Goal: Task Accomplishment & Management: Complete application form

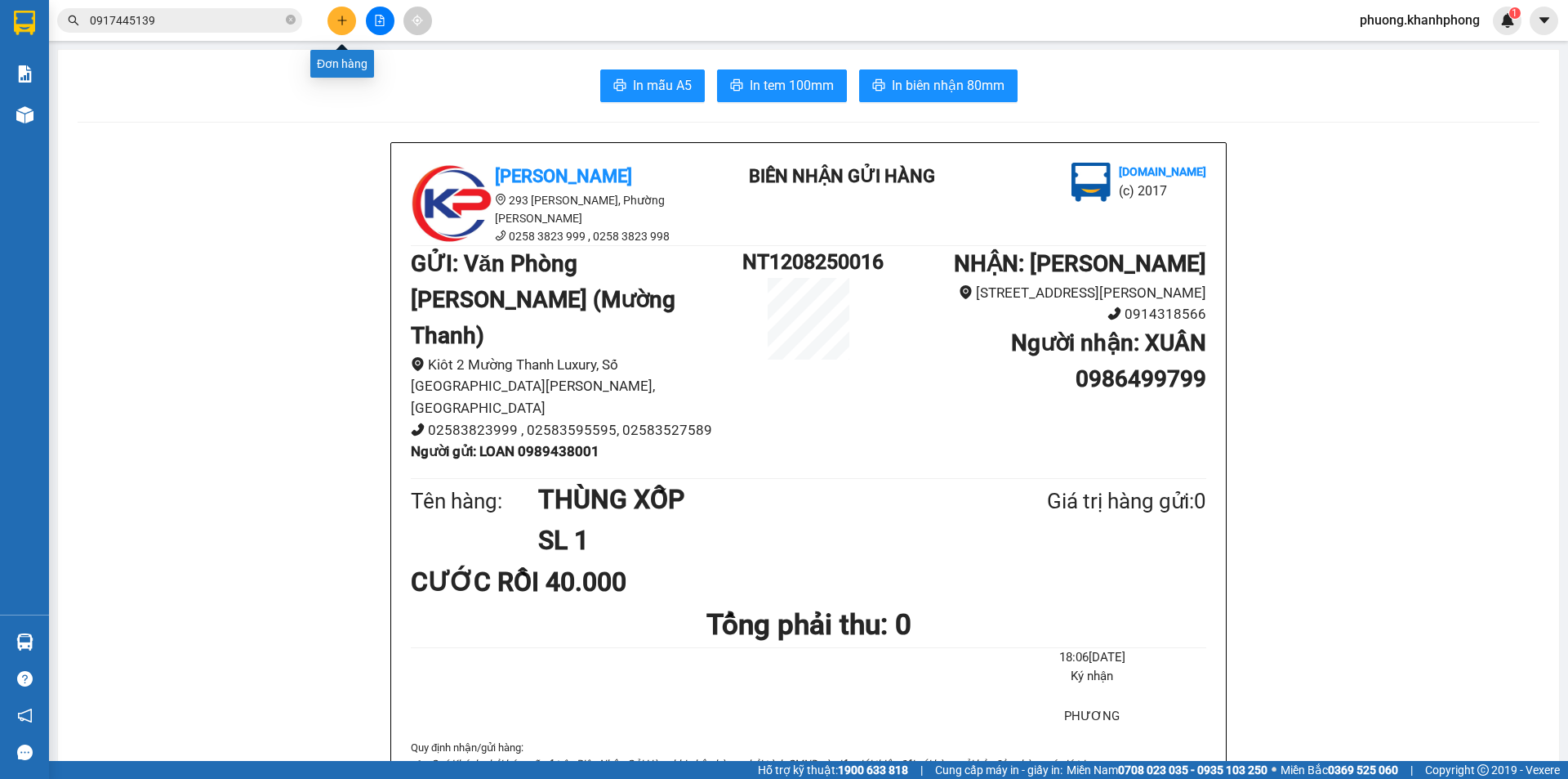
click at [341, 21] on icon "plus" at bounding box center [342, 20] width 11 height 11
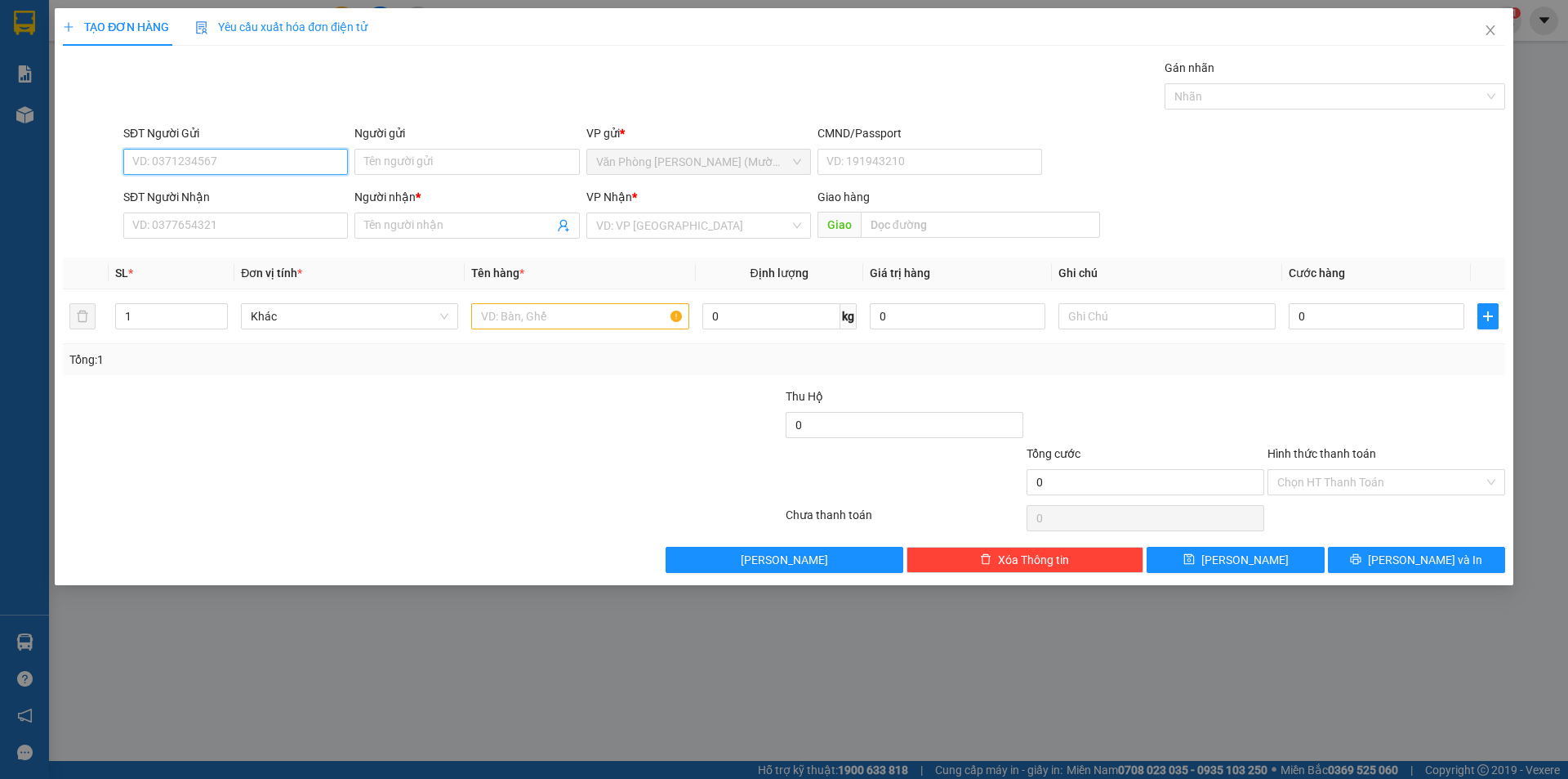
click at [201, 156] on input "SĐT Người Gửi" at bounding box center [235, 162] width 225 height 26
type input "0337607135"
click at [210, 201] on div "0337607135 - [PERSON_NAME]" at bounding box center [235, 195] width 205 height 18
type input "BẢO"
type input "0337607135"
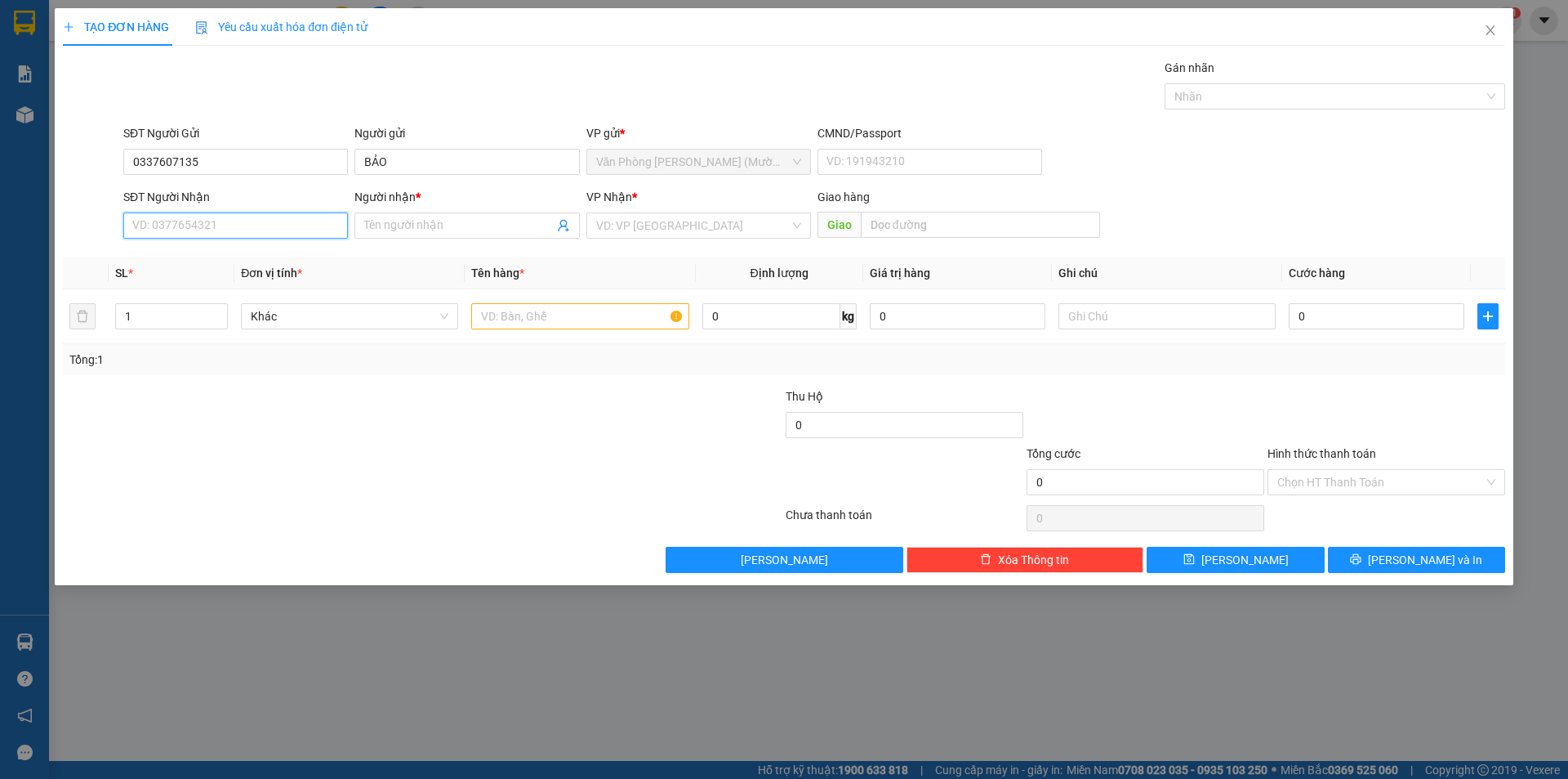
click at [235, 222] on input "SĐT Người Nhận" at bounding box center [235, 226] width 225 height 26
click at [389, 156] on input "BẢO" at bounding box center [467, 162] width 225 height 26
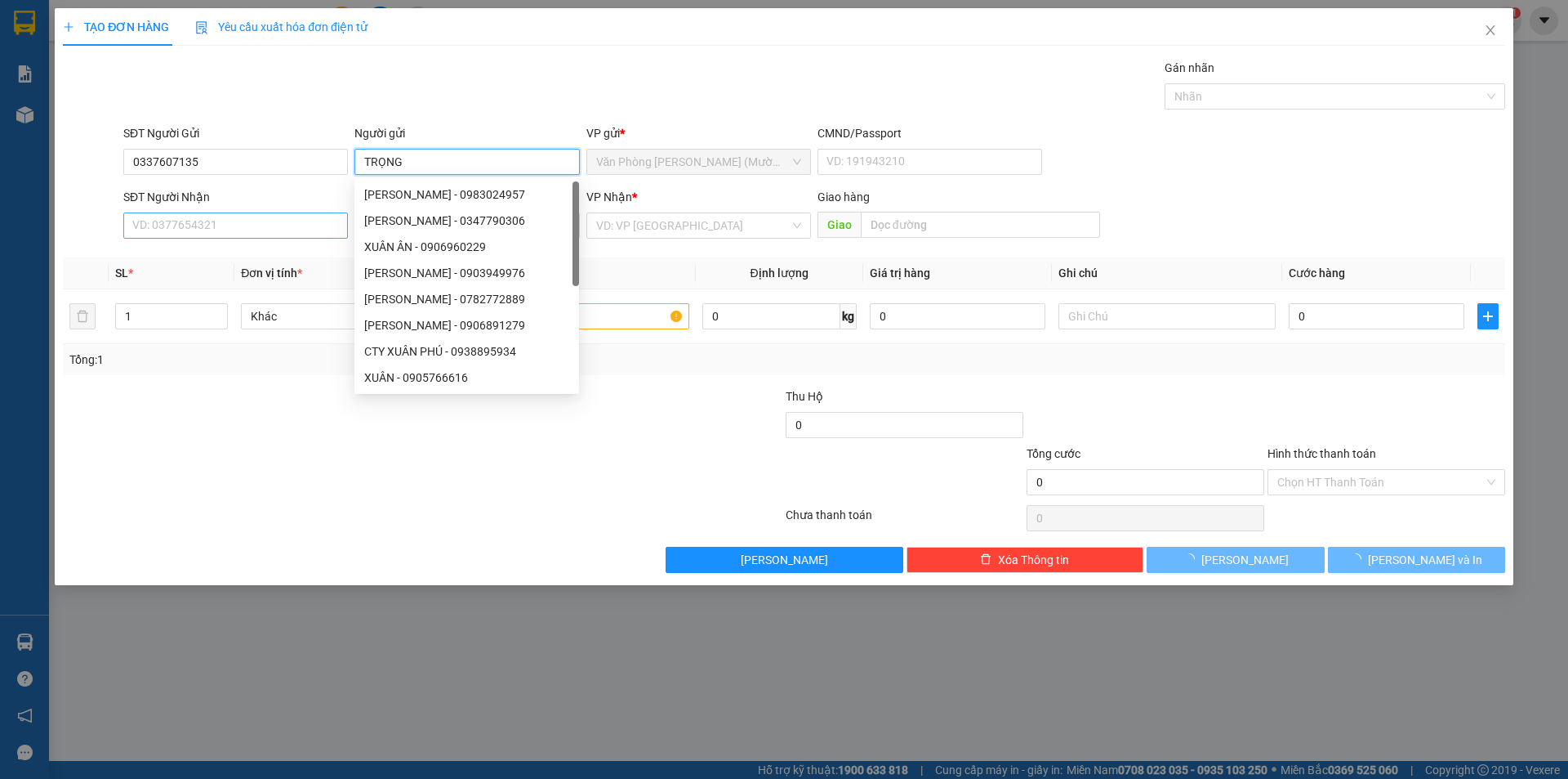
type input "TRỌNG"
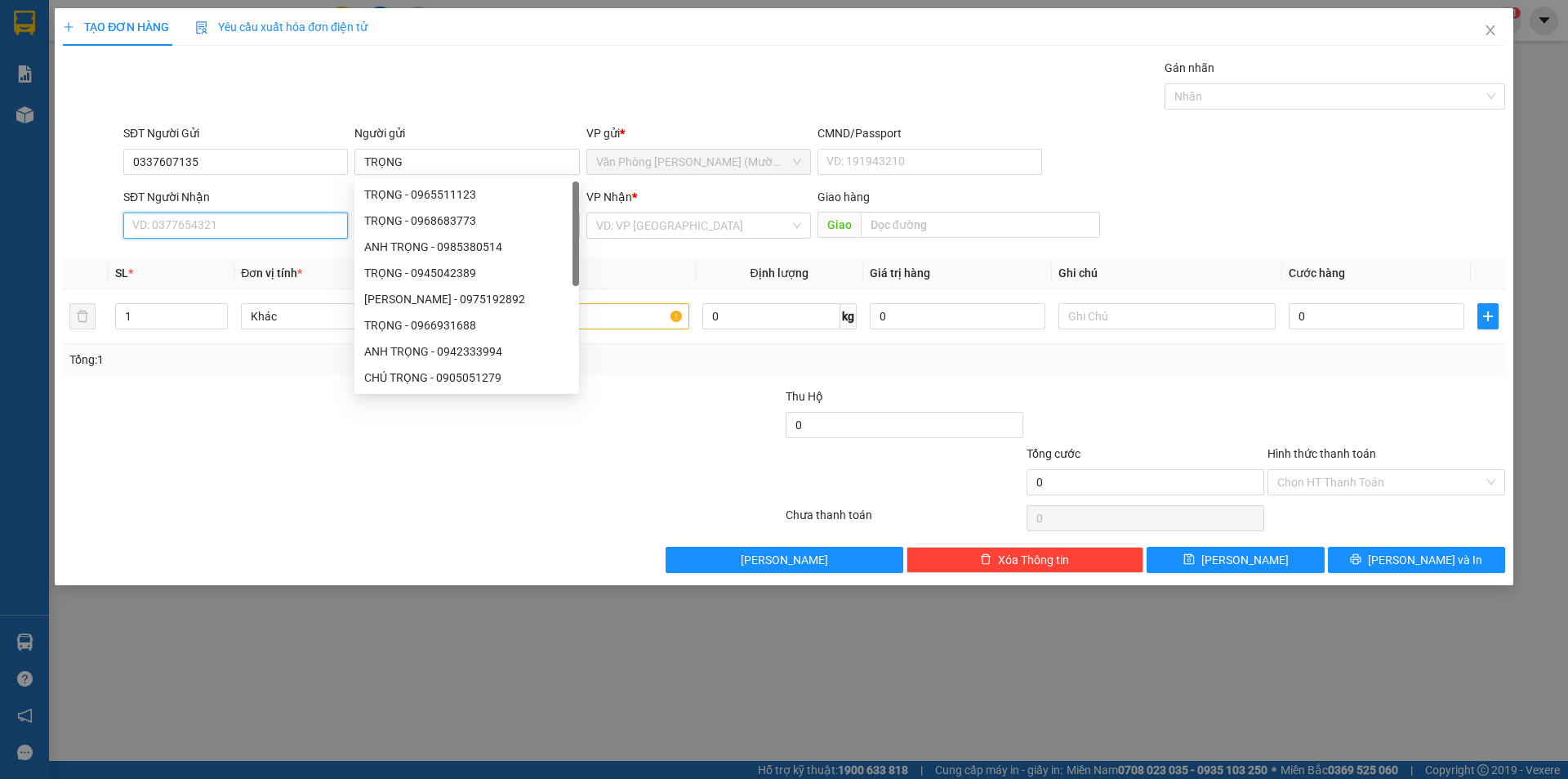
click at [189, 231] on input "SĐT Người Nhận" at bounding box center [235, 226] width 225 height 26
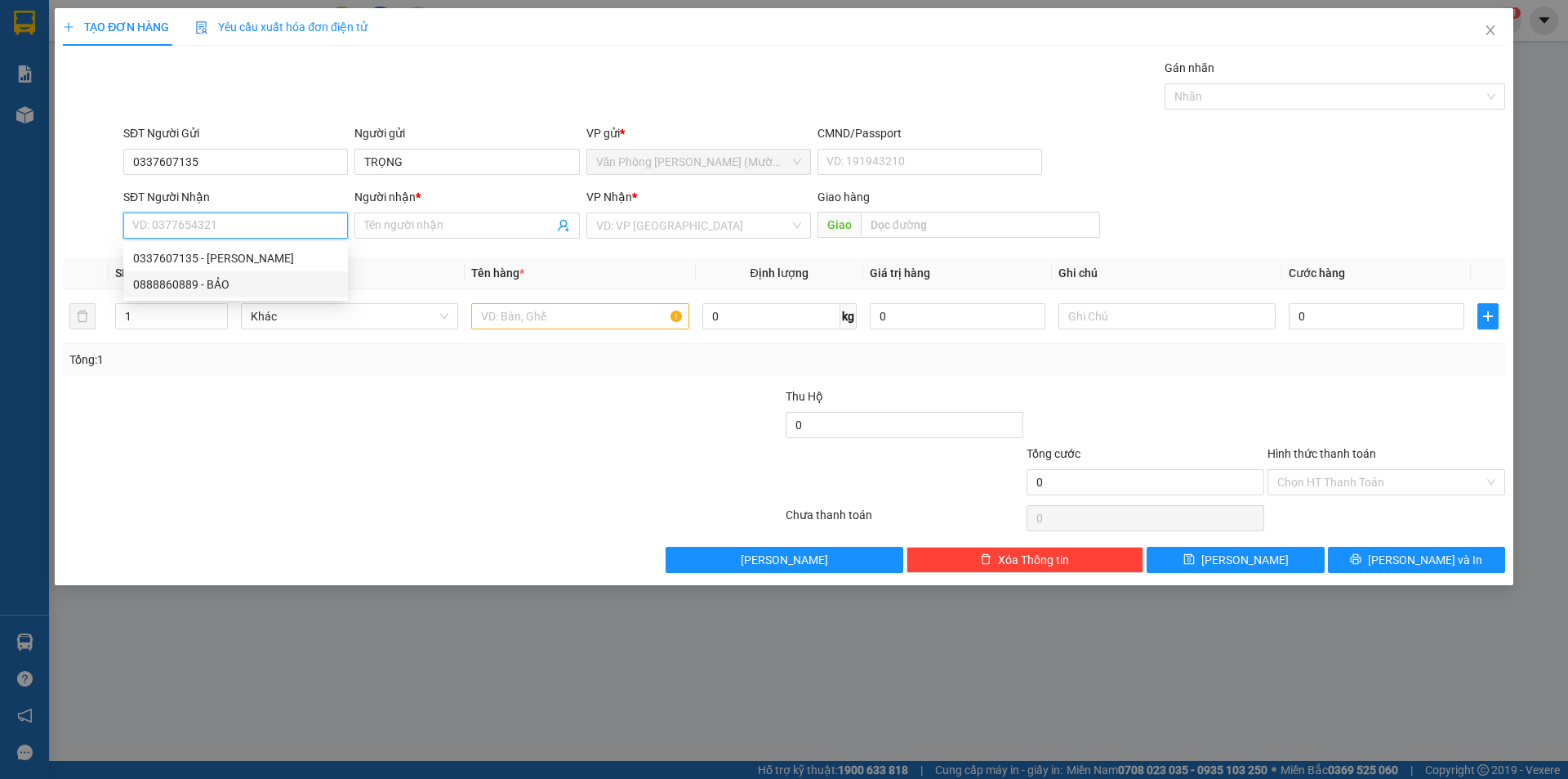
click at [214, 287] on div "0888860889 - BẢO" at bounding box center [235, 284] width 205 height 18
type input "0888860889"
type input "BẢO"
click at [552, 310] on input "text" at bounding box center [580, 316] width 217 height 26
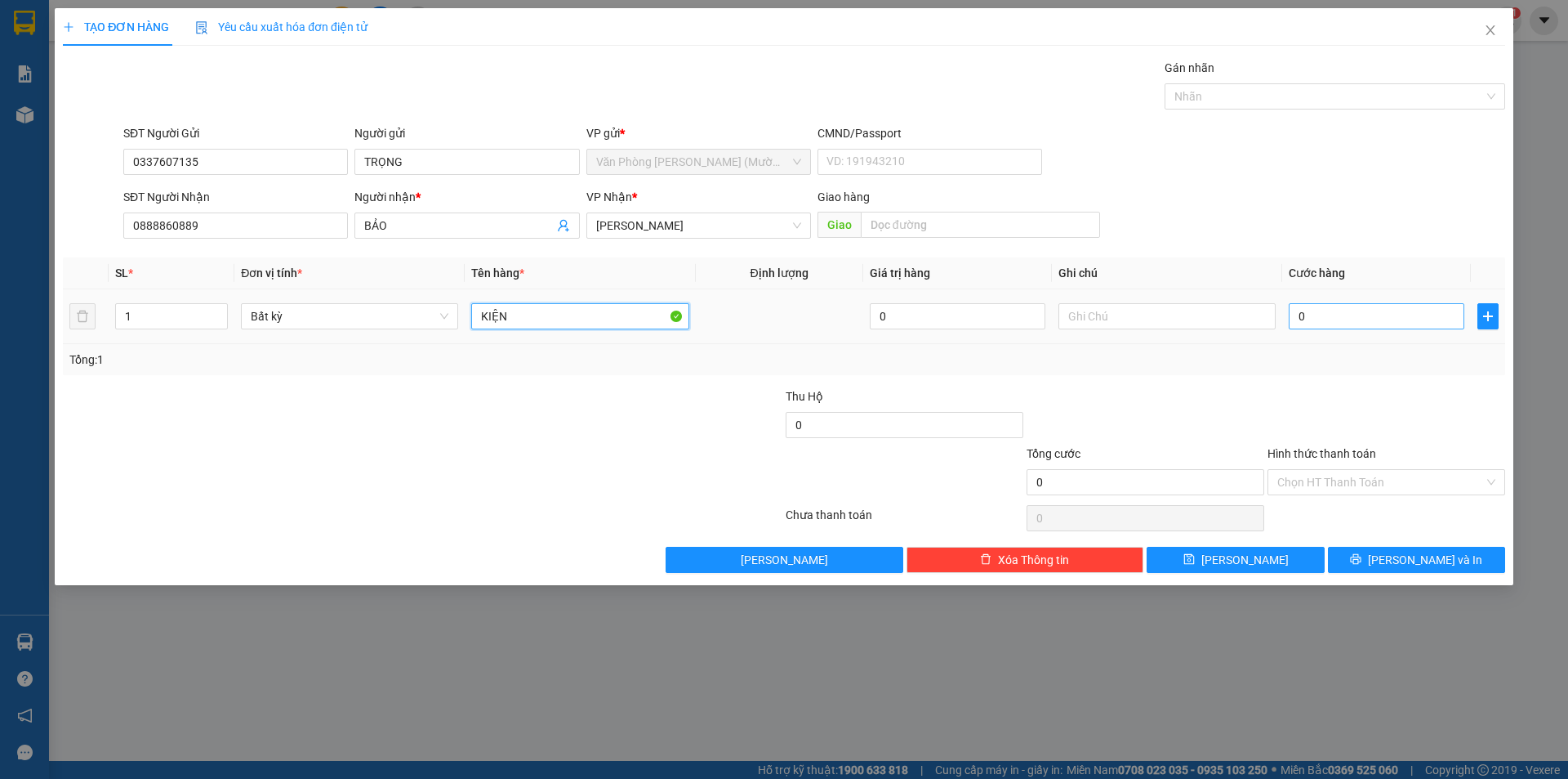
type input "KIỆN"
click at [1347, 320] on input "0" at bounding box center [1376, 316] width 176 height 26
type input "3"
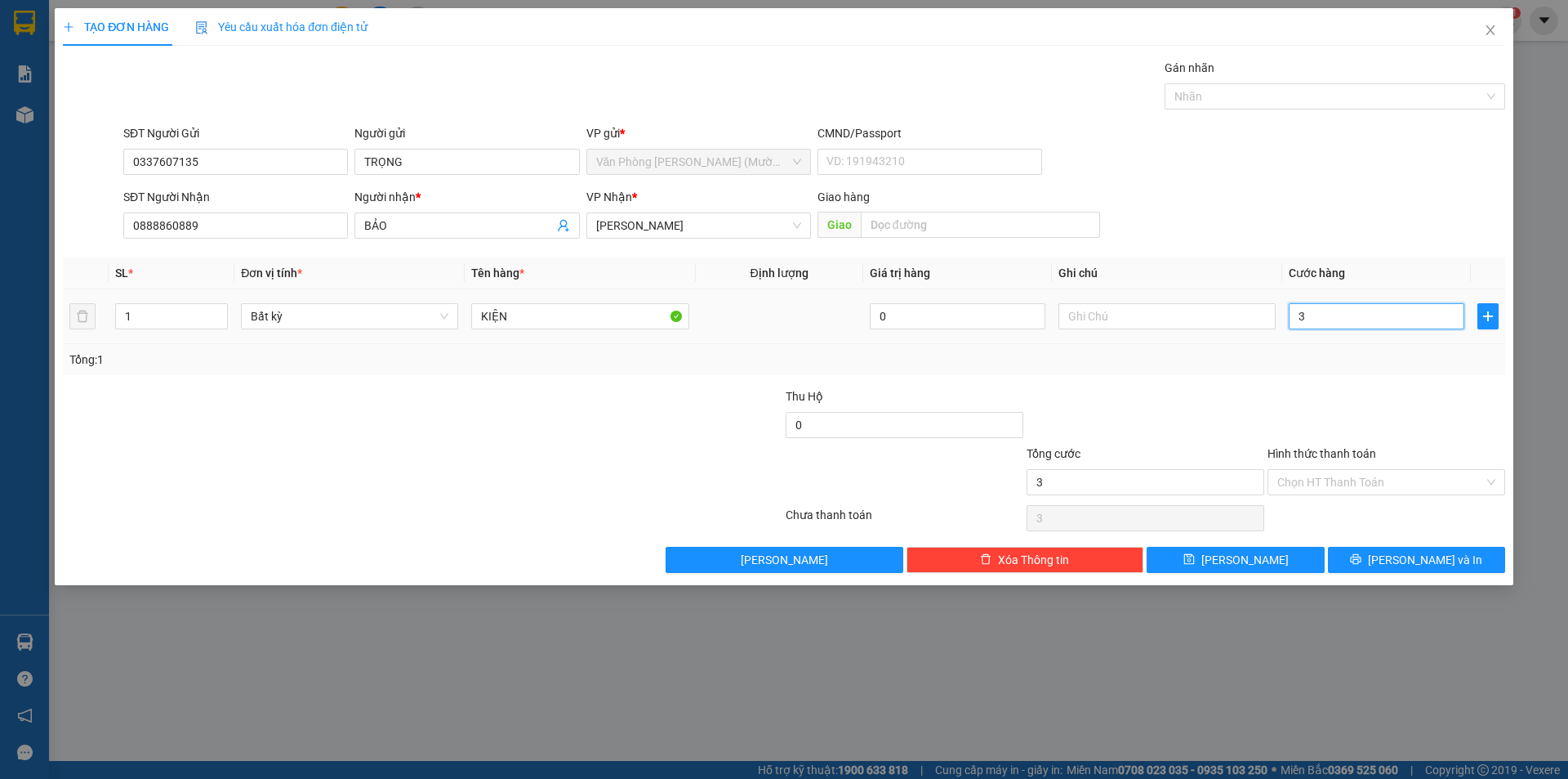
type input "30"
type input "30.000"
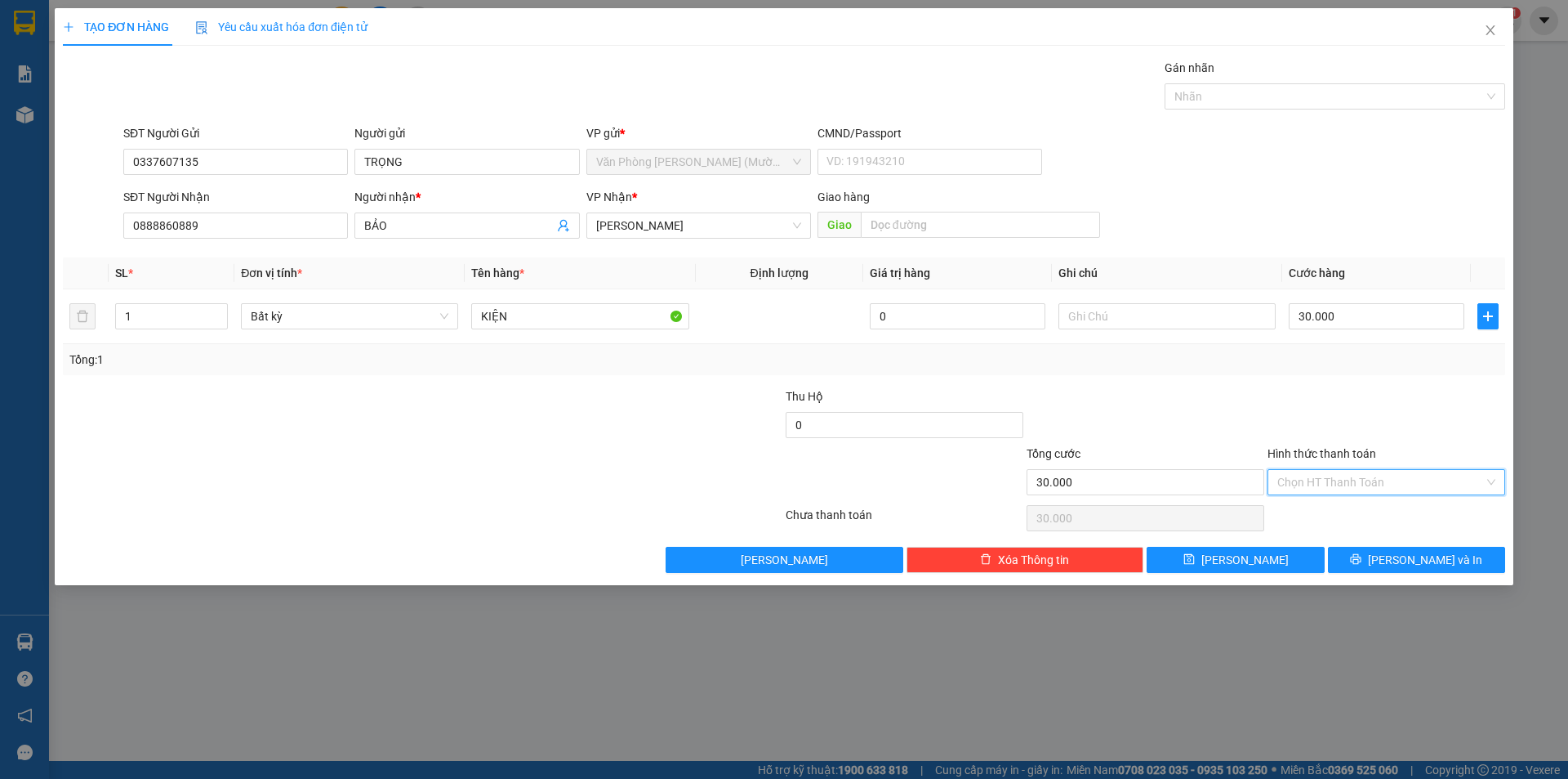
click at [1339, 480] on input "Hình thức thanh toán" at bounding box center [1380, 482] width 207 height 25
click at [1346, 513] on div "Tại văn phòng" at bounding box center [1386, 515] width 218 height 18
type input "0"
click at [1413, 557] on span "[PERSON_NAME] và In" at bounding box center [1425, 560] width 114 height 18
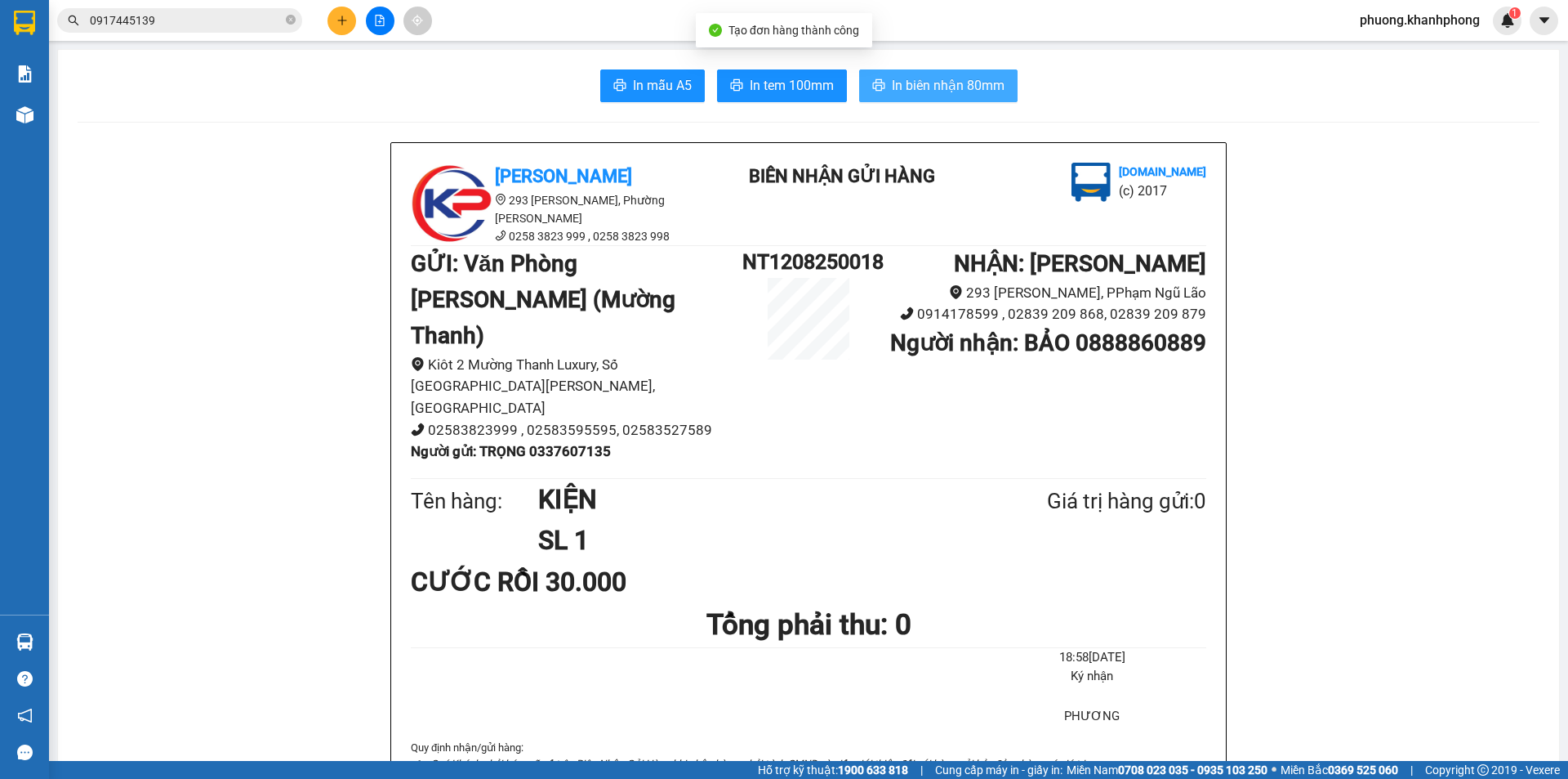
click at [963, 79] on span "In biên nhận 80mm" at bounding box center [949, 85] width 113 height 20
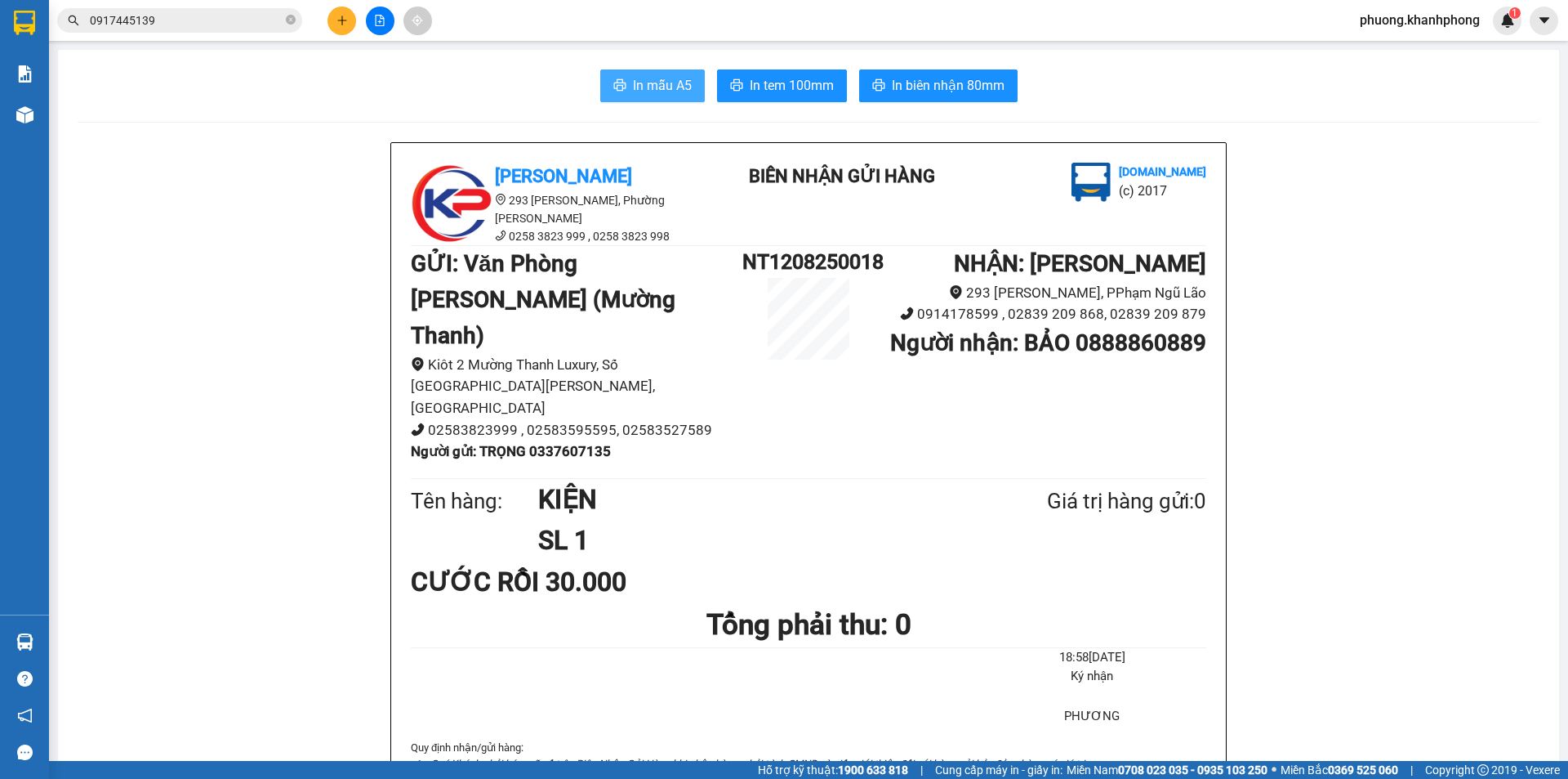
click at [657, 79] on span "In mẫu A5" at bounding box center [663, 85] width 59 height 20
